Goal: Check status: Check status

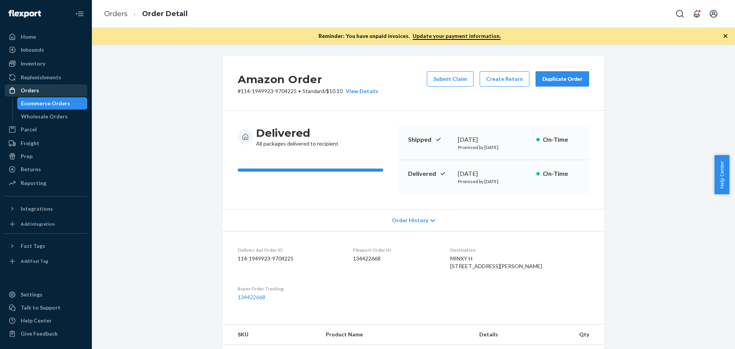
click at [31, 89] on div "Orders" at bounding box center [30, 90] width 18 height 8
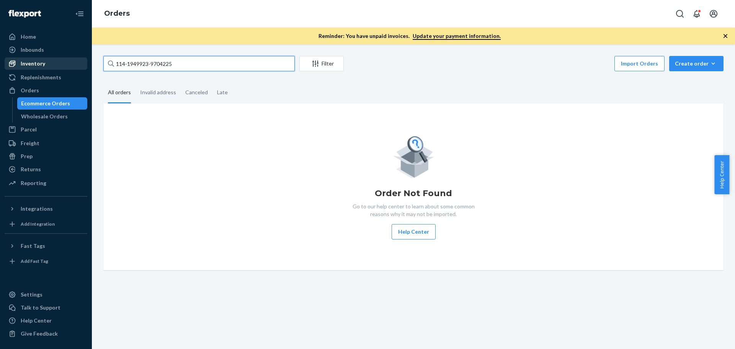
drag, startPoint x: 181, startPoint y: 63, endPoint x: 85, endPoint y: 63, distance: 95.7
click at [85, 63] on div "Home Inbounds Shipping Plans Problems Inventory Products Replenishments Orders …" at bounding box center [367, 174] width 735 height 349
paste input "3704107"
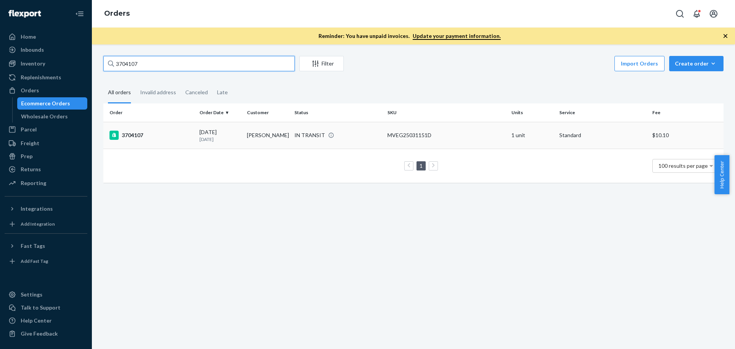
type input "3704107"
click at [141, 135] on div "3704107" at bounding box center [151, 134] width 84 height 9
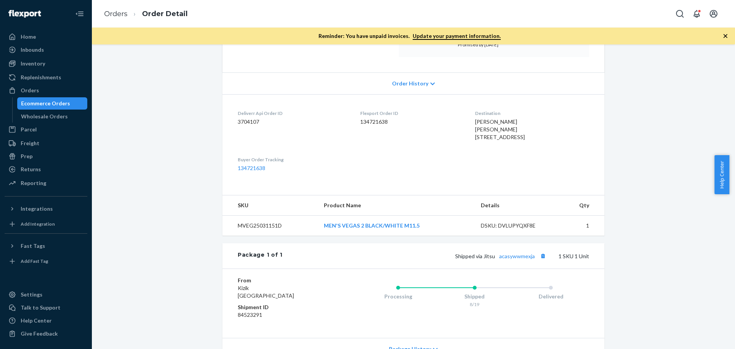
scroll to position [153, 0]
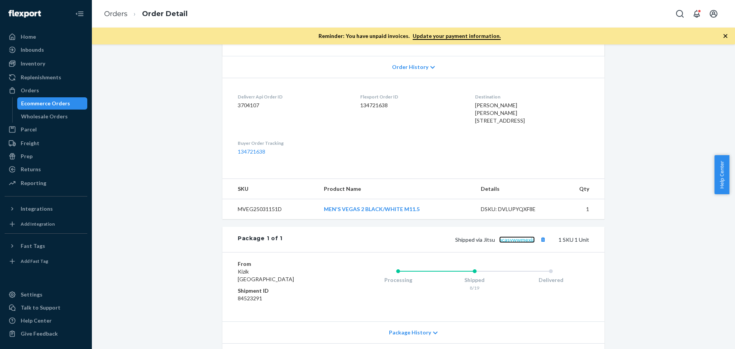
click at [512, 243] on link "acasywwmexja" at bounding box center [517, 239] width 36 height 7
click at [39, 85] on div "Orders" at bounding box center [45, 90] width 81 height 11
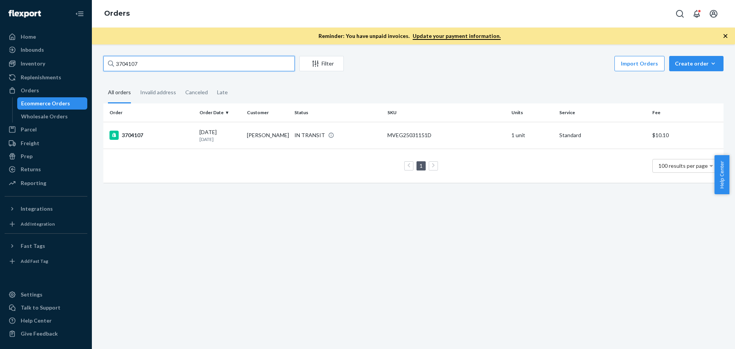
drag, startPoint x: 152, startPoint y: 61, endPoint x: 111, endPoint y: 61, distance: 41.7
click at [111, 61] on div "3704107" at bounding box center [198, 63] width 191 height 15
paste input "673996"
type input "3673996"
click at [133, 135] on div "3673996" at bounding box center [151, 134] width 84 height 9
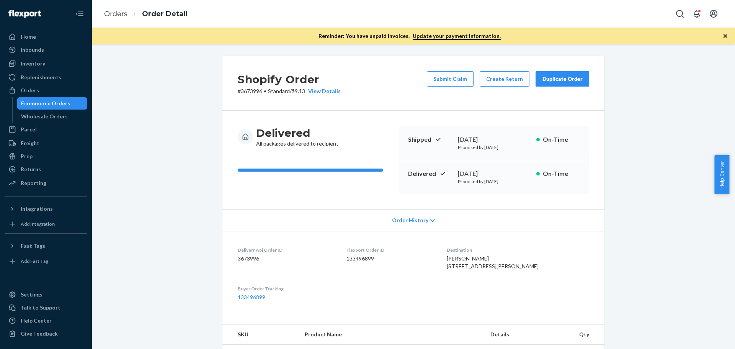
scroll to position [115, 0]
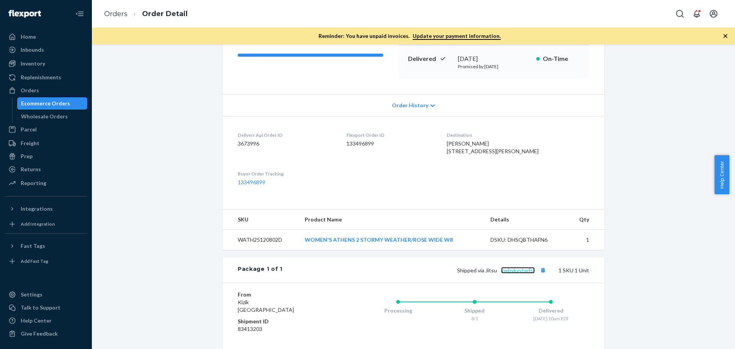
click at [523, 273] on link "ywbvkvytwfsf" at bounding box center [518, 270] width 34 height 7
click at [30, 86] on div "Orders" at bounding box center [45, 90] width 81 height 11
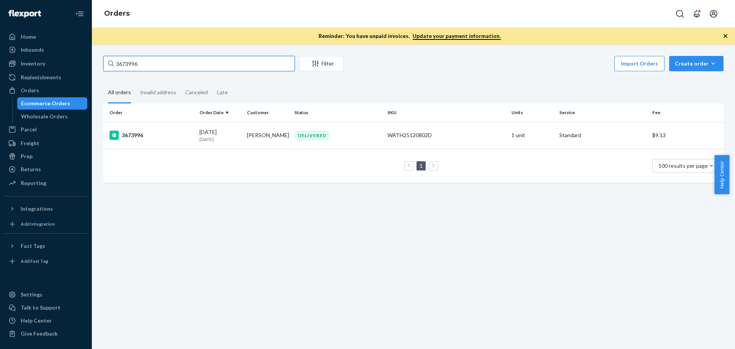
click at [123, 67] on input "3673996" at bounding box center [198, 63] width 191 height 15
paste input "705653"
type input "3705653"
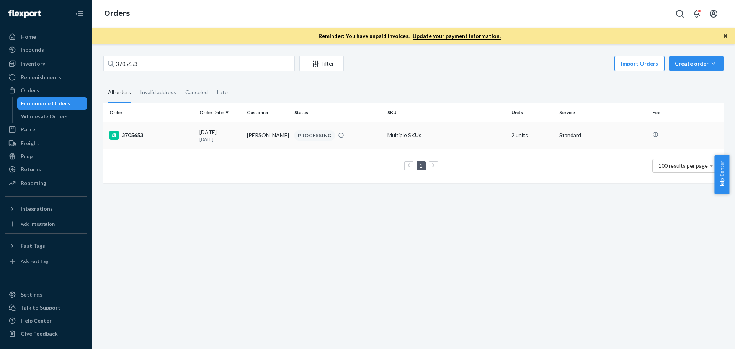
click at [128, 136] on div "3705653" at bounding box center [151, 134] width 84 height 9
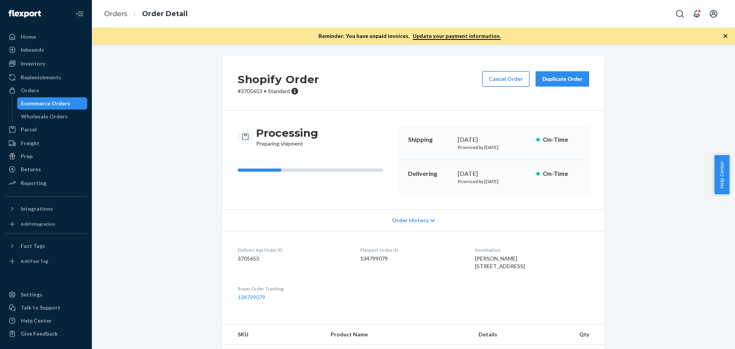
click at [498, 75] on button "Cancel Order" at bounding box center [505, 78] width 47 height 15
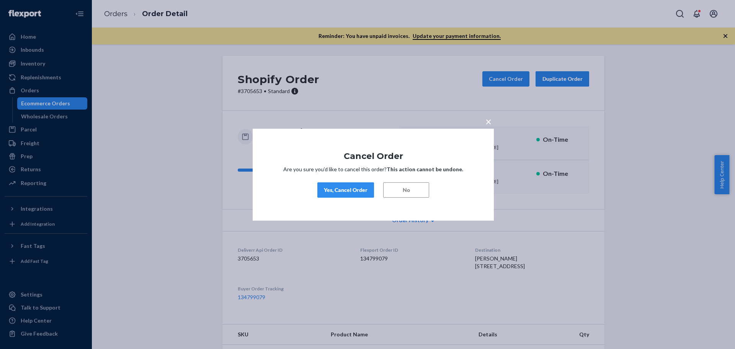
click at [349, 189] on div "Yes, Cancel Order" at bounding box center [346, 190] width 44 height 8
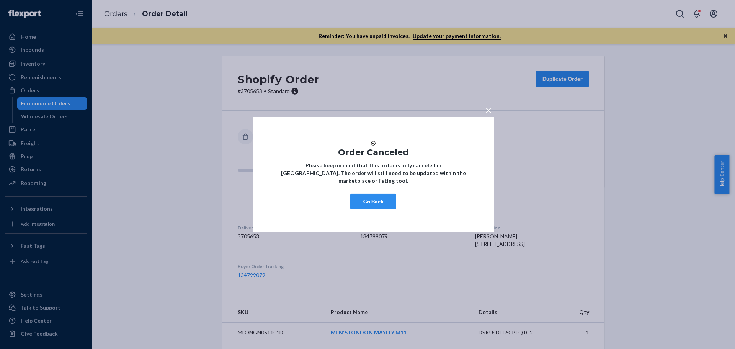
click at [486, 103] on span "×" at bounding box center [488, 109] width 6 height 13
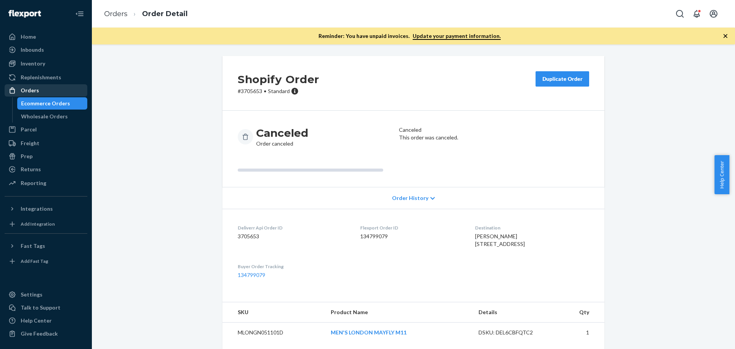
click at [31, 91] on div "Orders" at bounding box center [30, 90] width 18 height 8
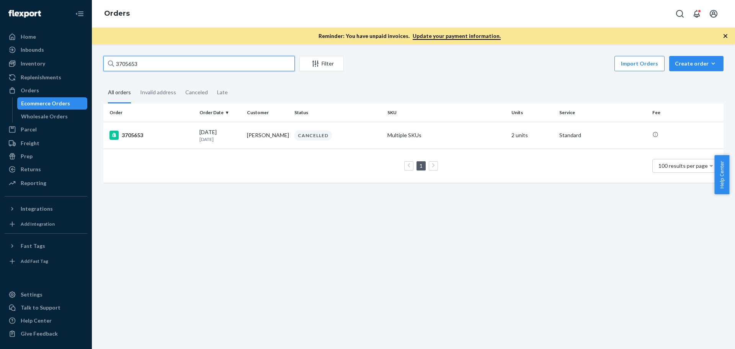
click at [136, 63] on input "3705653" at bounding box center [198, 63] width 191 height 15
type input "3687325"
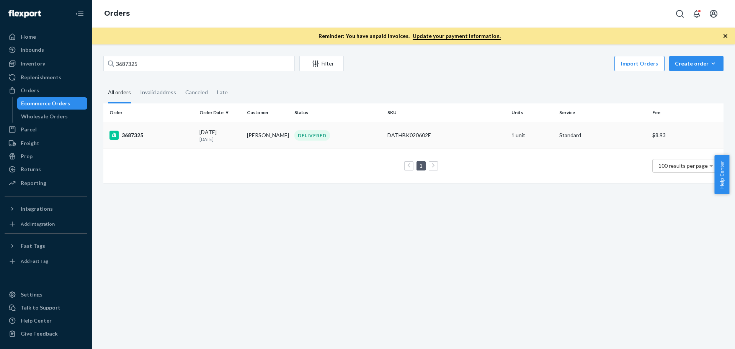
click at [140, 135] on div "3687325" at bounding box center [151, 134] width 84 height 9
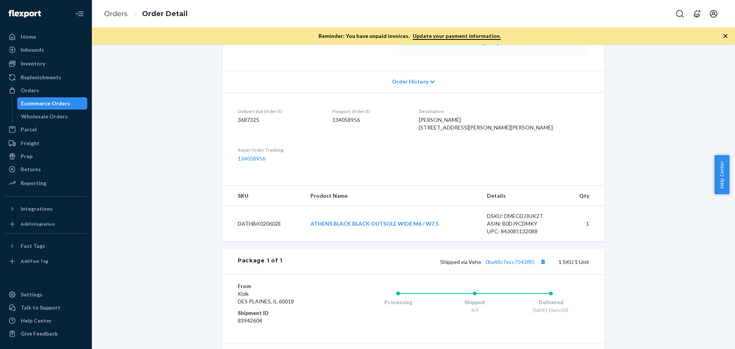
scroll to position [153, 0]
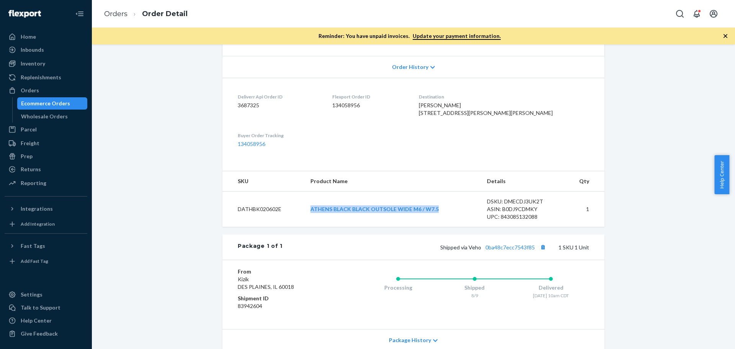
drag, startPoint x: 442, startPoint y: 226, endPoint x: 307, endPoint y: 224, distance: 135.1
click at [307, 224] on td "ATHENS BLACK BLACK OUTSOLE WIDE M6 / W7.5" at bounding box center [392, 209] width 177 height 36
copy link "ATHENS BLACK BLACK OUTSOLE WIDE M6 / W7.5"
click at [393, 212] on link "ATHENS BLACK BLACK OUTSOLE WIDE M6 / W7.5" at bounding box center [374, 208] width 128 height 7
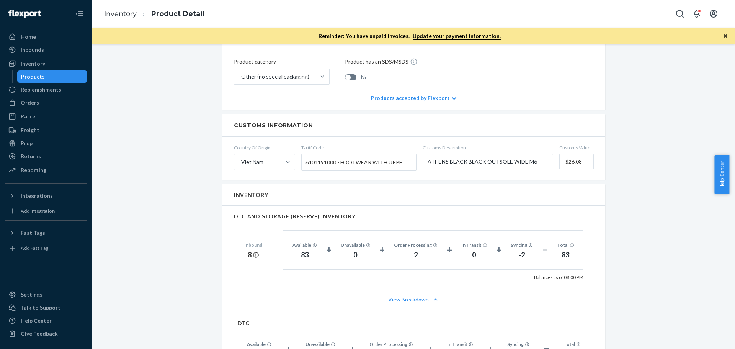
scroll to position [497, 0]
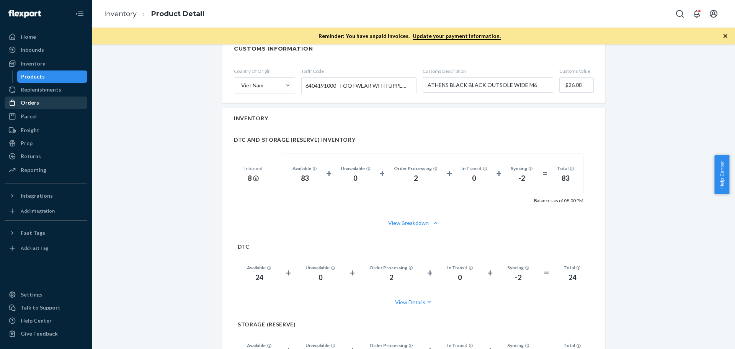
click at [26, 98] on div "Orders" at bounding box center [45, 102] width 81 height 11
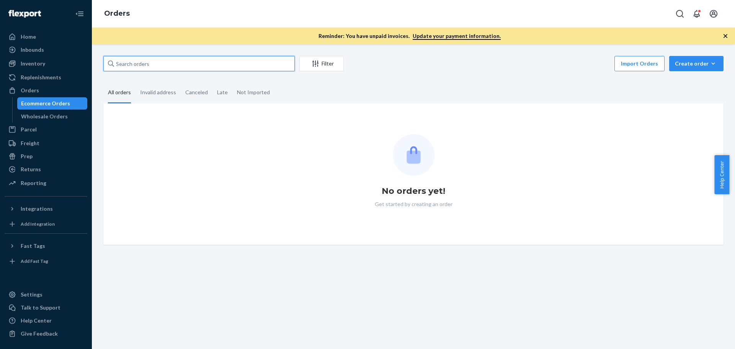
click at [162, 65] on input "text" at bounding box center [198, 63] width 191 height 15
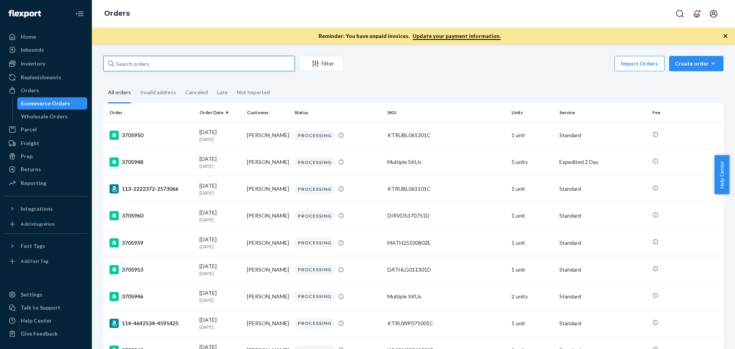
paste input "3690642"
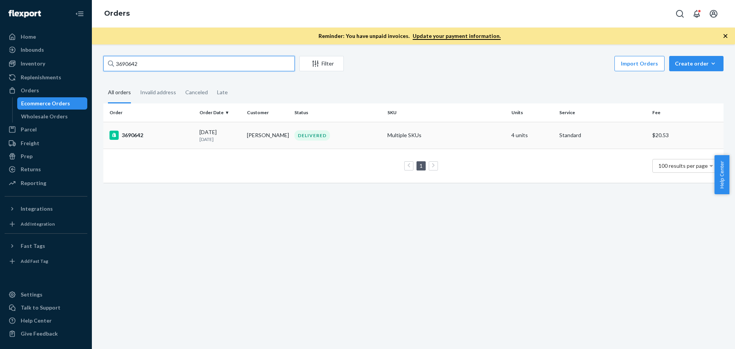
type input "3690642"
click at [139, 134] on div "3690642" at bounding box center [151, 134] width 84 height 9
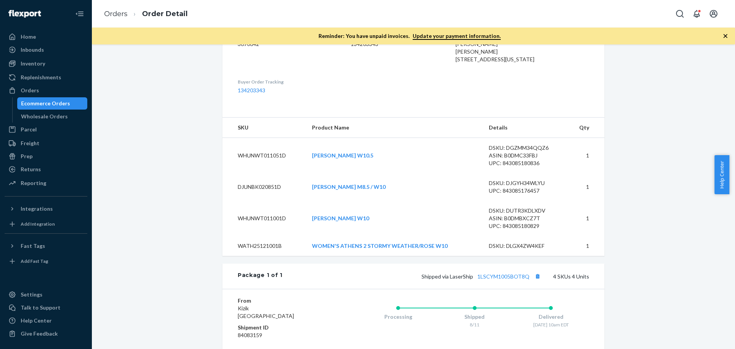
scroll to position [230, 0]
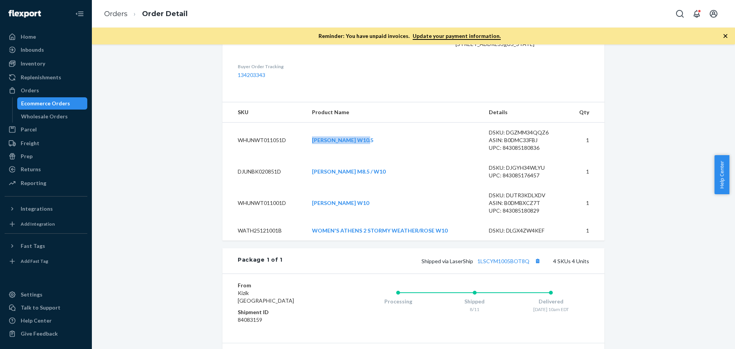
drag, startPoint x: 385, startPoint y: 165, endPoint x: 311, endPoint y: 165, distance: 73.8
click at [311, 158] on td "SYDNEY WHITE W10.5" at bounding box center [394, 140] width 177 height 36
drag, startPoint x: 373, startPoint y: 229, endPoint x: 309, endPoint y: 226, distance: 63.6
click at [309, 220] on td "SYDNEY WHITE W10" at bounding box center [394, 202] width 177 height 35
copy link "SYDNEY WHITE W10"
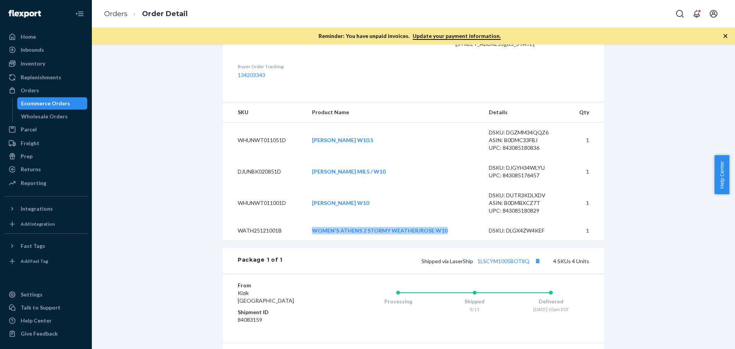
drag, startPoint x: 454, startPoint y: 252, endPoint x: 310, endPoint y: 246, distance: 144.7
click at [310, 240] on td "WOMEN'S ATHENS 2 STORMY WEATHER/ROSE W10" at bounding box center [394, 230] width 177 height 20
copy link "WOMEN'S ATHENS 2 STORMY WEATHER/ROSE W10"
drag, startPoint x: 373, startPoint y: 163, endPoint x: 308, endPoint y: 165, distance: 65.1
click at [308, 158] on td "SYDNEY WHITE W10.5" at bounding box center [394, 140] width 177 height 36
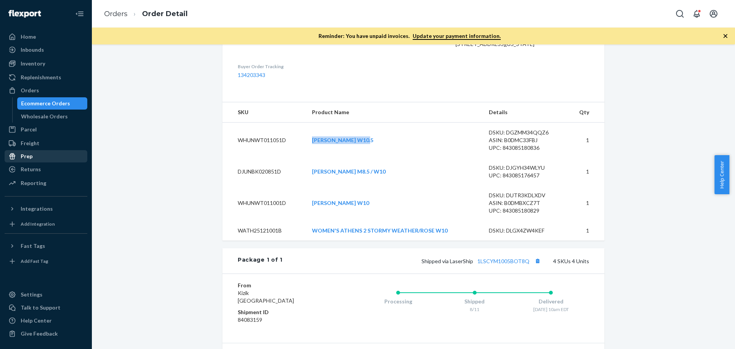
copy link "SYDNEY WHITE W10.5"
drag, startPoint x: 536, startPoint y: 285, endPoint x: 524, endPoint y: 252, distance: 35.2
click at [536, 266] on button "Copy tracking number" at bounding box center [537, 261] width 10 height 10
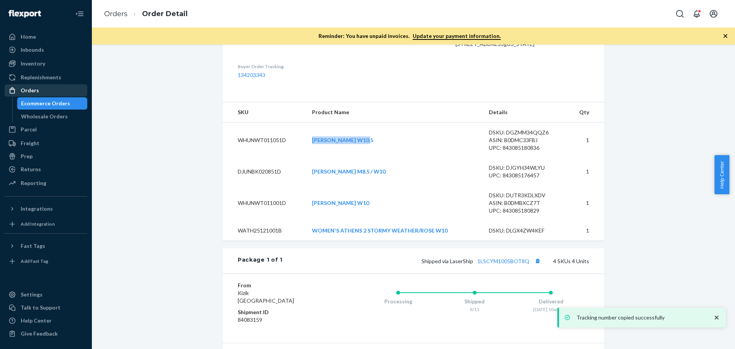
click at [36, 91] on div "Orders" at bounding box center [30, 90] width 18 height 8
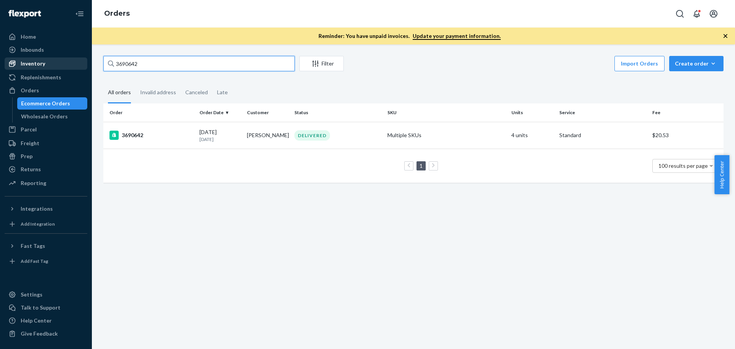
drag, startPoint x: 157, startPoint y: 68, endPoint x: 63, endPoint y: 58, distance: 94.6
click at [63, 58] on div "Home Inbounds Shipping Plans Problems Inventory Products Replenishments Orders …" at bounding box center [367, 174] width 735 height 349
type input "3682144"
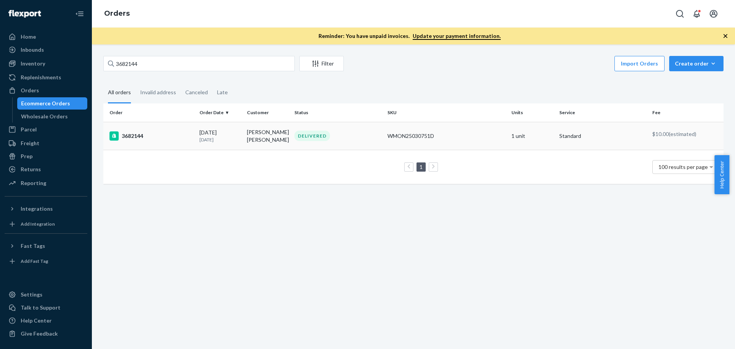
click at [132, 132] on div "3682144" at bounding box center [151, 135] width 84 height 9
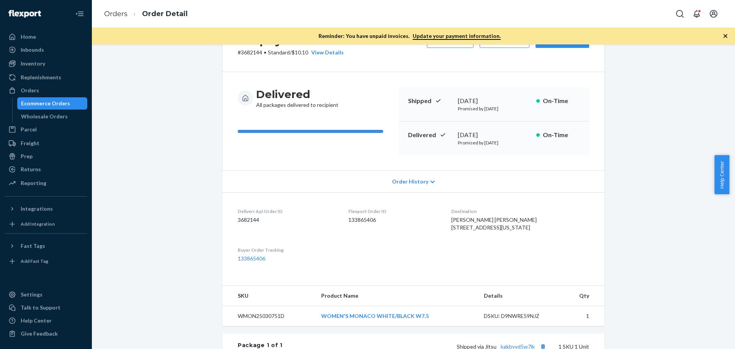
scroll to position [77, 0]
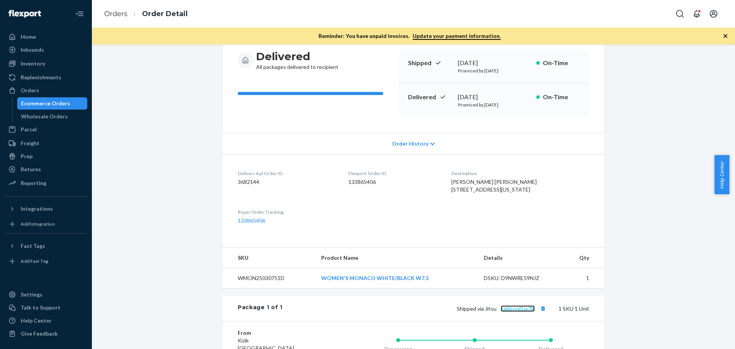
click at [508, 311] on link "kgkbvvd5w7lk" at bounding box center [517, 308] width 34 height 7
